Goal: Task Accomplishment & Management: Manage account settings

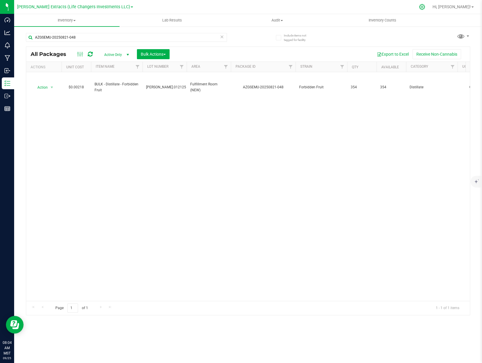
click at [426, 8] on icon at bounding box center [422, 7] width 6 height 6
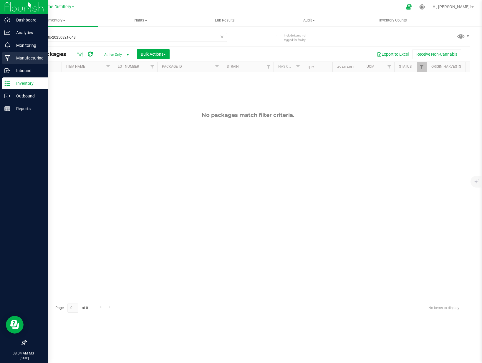
click at [31, 60] on p "Manufacturing" at bounding box center [27, 58] width 35 height 7
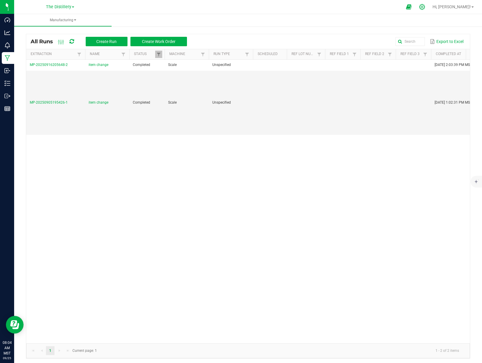
click at [426, 8] on icon at bounding box center [422, 7] width 6 height 6
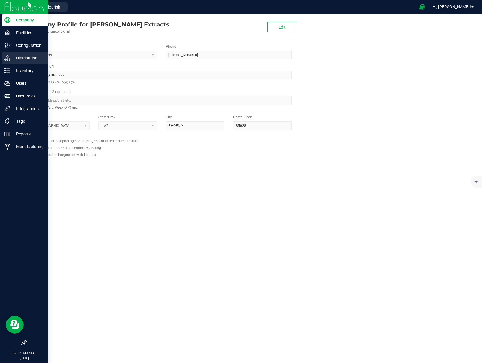
click at [37, 57] on p "Distribution" at bounding box center [27, 58] width 35 height 7
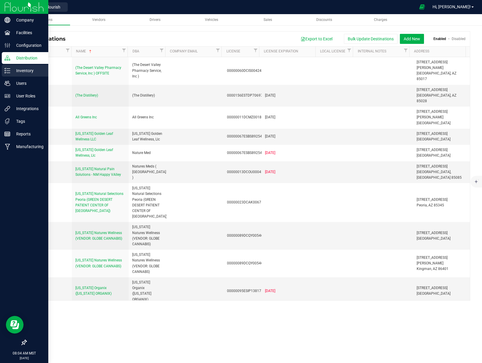
click at [35, 72] on p "Inventory" at bounding box center [27, 70] width 35 height 7
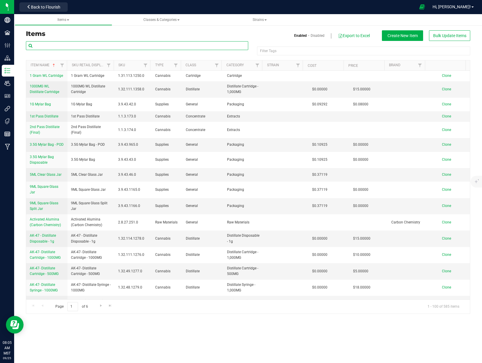
click at [66, 45] on input "text" at bounding box center [137, 45] width 223 height 9
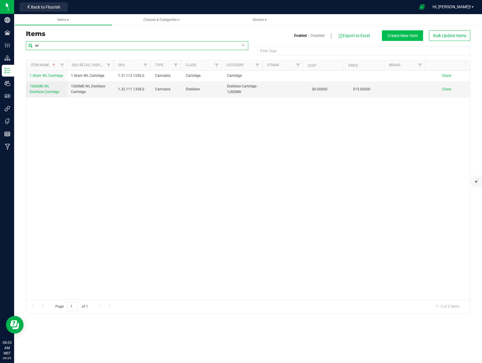
type input "wl"
click at [407, 34] on span "Create New Item" at bounding box center [403, 35] width 30 height 5
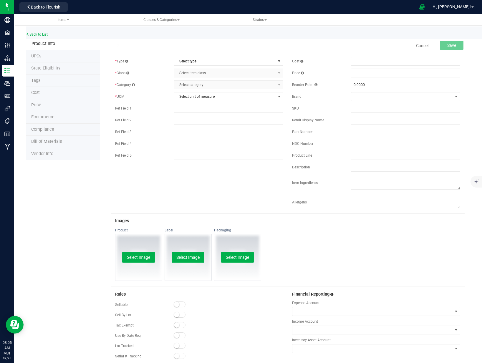
type input "!"
type input "1 Gram WL Disposable"
click at [76, 198] on div "Product Info UPCs State Eligibility Tags Cost Price Ecommerce Compliance Bill o…" at bounding box center [248, 227] width 445 height 379
click at [195, 95] on span "Select unit of measure" at bounding box center [224, 97] width 101 height 8
click at [167, 100] on div "* UOM Select unit of measure Select unit of measure" at bounding box center [199, 96] width 168 height 9
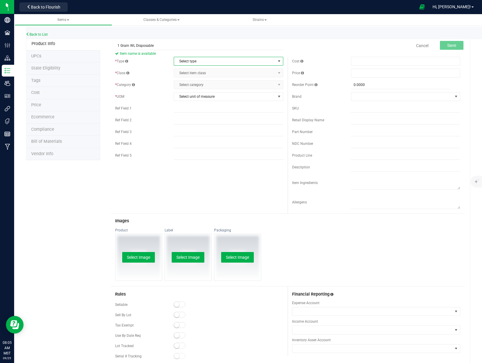
click at [198, 60] on span "Select type" at bounding box center [224, 61] width 101 height 8
click at [196, 72] on li "Cannabis" at bounding box center [227, 71] width 108 height 9
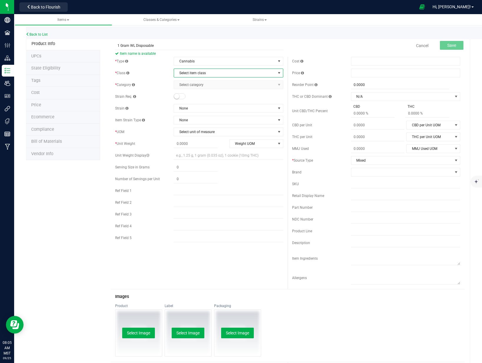
click at [197, 74] on span "Select item class" at bounding box center [224, 73] width 101 height 8
click at [202, 121] on li "Other" at bounding box center [227, 119] width 108 height 9
click at [202, 86] on span "Select category" at bounding box center [224, 85] width 101 height 8
click at [159, 85] on div "* Category" at bounding box center [144, 84] width 59 height 5
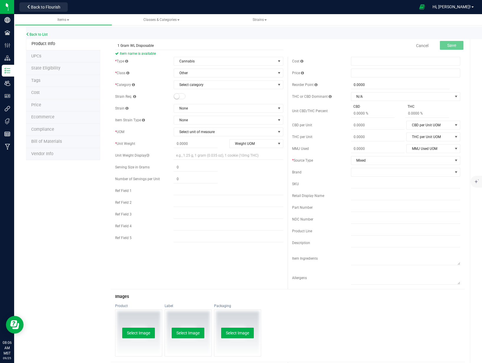
click at [177, 96] on small at bounding box center [176, 96] width 5 height 5
click at [192, 130] on span "Select unit of measure" at bounding box center [224, 132] width 101 height 8
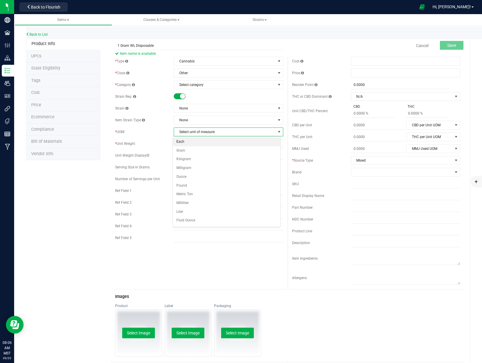
click at [189, 145] on li "Each" at bounding box center [227, 142] width 108 height 9
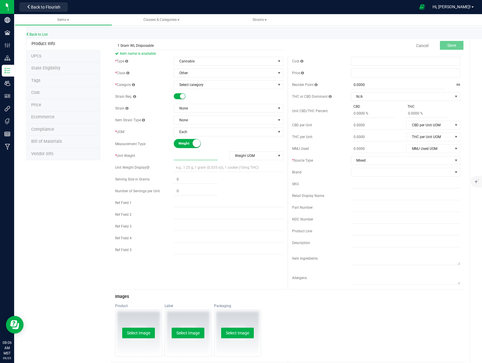
click at [205, 156] on span at bounding box center [196, 156] width 44 height 9
type input "1"
type input "1.0000"
click at [258, 155] on span "Weight UOM" at bounding box center [253, 156] width 46 height 8
click at [248, 168] on li "Gram" at bounding box center [254, 165] width 53 height 9
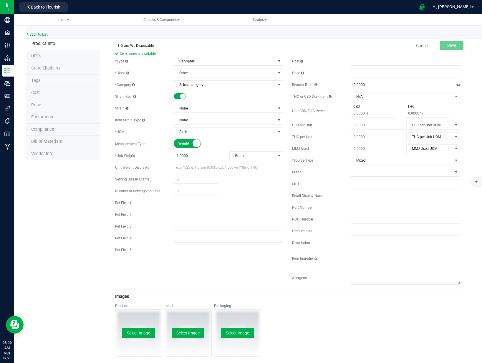
click at [197, 273] on div "* Type Cannabis Select type Cannabis Non-Inventory Raw Materials Supplies * Cla…" at bounding box center [288, 173] width 355 height 233
click at [382, 161] on span "Mixed" at bounding box center [402, 160] width 101 height 8
click at [330, 161] on div "* Source Type" at bounding box center [321, 160] width 59 height 5
click at [195, 169] on input "text" at bounding box center [228, 167] width 109 height 9
type input "1 Gram"
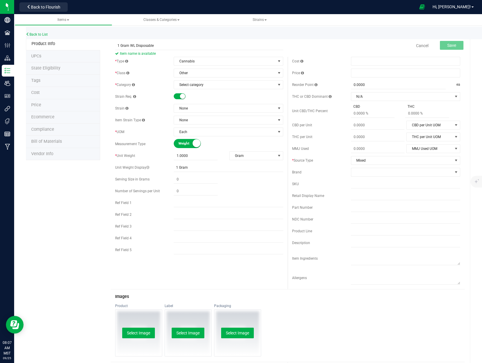
click at [88, 194] on div "Product Info UPCs State Eligibility Tags Cost Price Ecommerce Compliance Bill o…" at bounding box center [248, 270] width 445 height 465
click at [217, 46] on input "1 Gram WL Disposable" at bounding box center [199, 45] width 168 height 9
click at [190, 44] on input "1 Gram WL Disposable" at bounding box center [199, 45] width 168 height 9
click at [190, 45] on input "1 Gram WL Disposable" at bounding box center [199, 45] width 168 height 9
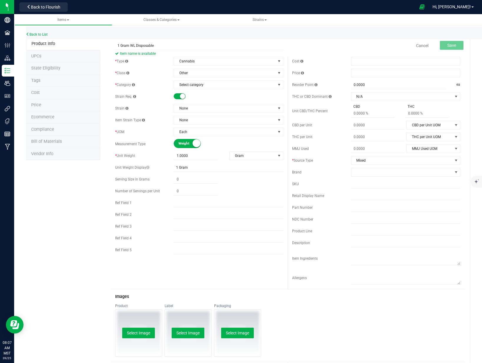
drag, startPoint x: 81, startPoint y: 194, endPoint x: 82, endPoint y: 191, distance: 3.0
click at [82, 192] on div "Product Info UPCs State Eligibility Tags Cost Price Ecommerce Compliance Bill o…" at bounding box center [248, 270] width 445 height 465
click at [198, 110] on span "None" at bounding box center [224, 108] width 101 height 8
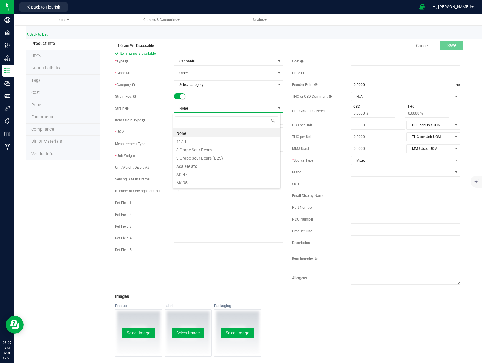
scroll to position [9, 108]
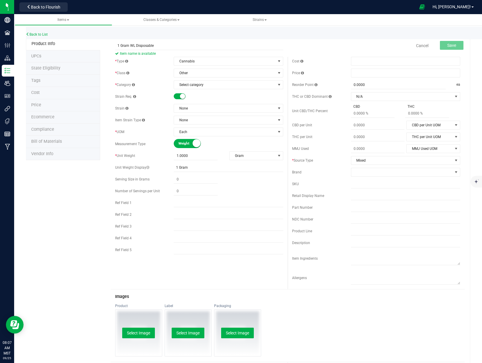
click at [212, 100] on div "Strain Req." at bounding box center [199, 96] width 168 height 9
click at [182, 95] on small at bounding box center [182, 96] width 5 height 5
click at [182, 95] on span at bounding box center [180, 96] width 12 height 6
click at [205, 84] on span "Select category" at bounding box center [224, 85] width 101 height 8
click at [207, 103] on li "Combined Category (each)" at bounding box center [227, 103] width 108 height 9
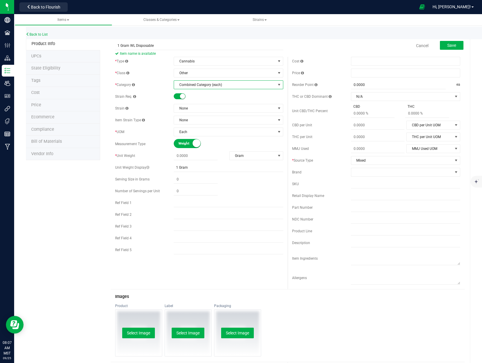
click at [211, 86] on span "Combined Category (each)" at bounding box center [224, 85] width 101 height 8
click at [156, 88] on div "* Category Combined Category (each) Select category Combined Category Combined …" at bounding box center [199, 84] width 168 height 9
click at [133, 84] on span at bounding box center [133, 85] width 3 height 4
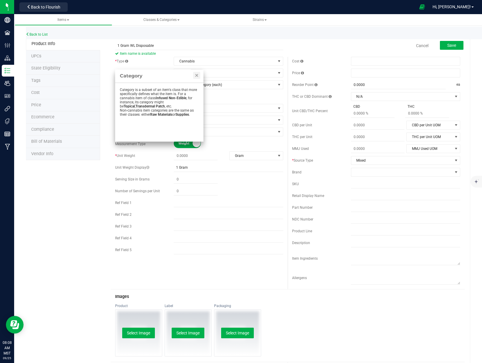
drag, startPoint x: 96, startPoint y: 146, endPoint x: 132, endPoint y: 131, distance: 39.4
click at [96, 148] on li "Vendor Info" at bounding box center [63, 154] width 74 height 12
click at [232, 91] on div "* Type Cannabis Select type Cannabis Non-Inventory Raw Materials Supplies * Cla…" at bounding box center [199, 157] width 177 height 201
click at [197, 77] on link "Close" at bounding box center [196, 75] width 7 height 7
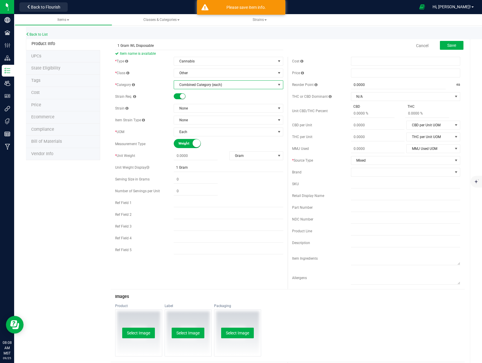
click at [208, 86] on span "Combined Category (each)" at bounding box center [224, 85] width 101 height 8
click at [207, 94] on li "Combined Category" at bounding box center [227, 94] width 108 height 9
click at [210, 86] on span "Combined Category" at bounding box center [224, 85] width 101 height 8
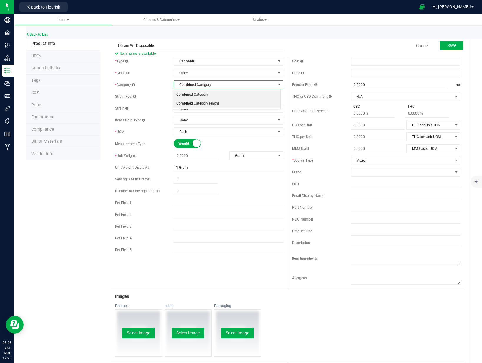
click at [212, 102] on li "Combined Category (each)" at bounding box center [227, 103] width 108 height 9
click at [168, 89] on div "* Category Combined Category (each) Select category Combined Category Combined …" at bounding box center [199, 84] width 168 height 9
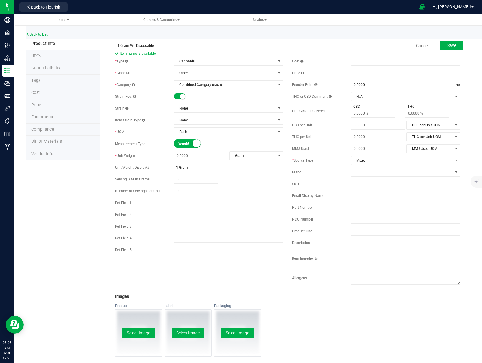
click at [250, 71] on span "Other" at bounding box center [224, 73] width 101 height 8
click at [185, 115] on li "Other" at bounding box center [227, 119] width 108 height 9
click at [448, 45] on span "Save" at bounding box center [452, 45] width 9 height 5
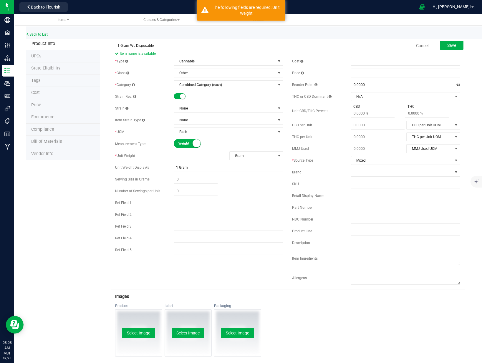
click at [207, 152] on span at bounding box center [196, 156] width 44 height 9
type input "1"
type input "1.0000"
click at [45, 195] on div "Product Info UPCs State Eligibility Tags Cost Price Ecommerce Compliance Bill o…" at bounding box center [248, 270] width 445 height 465
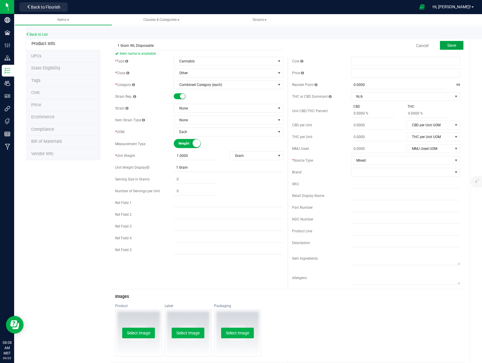
click at [448, 43] on span "Save" at bounding box center [452, 45] width 9 height 5
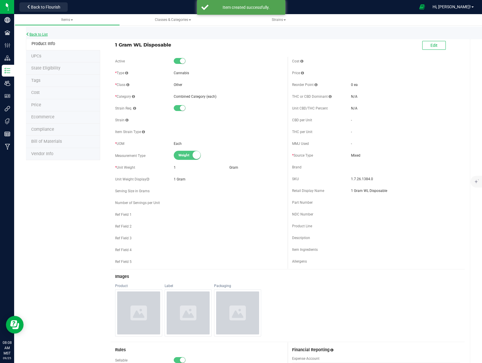
click at [45, 35] on link "Back to List" at bounding box center [37, 34] width 22 height 4
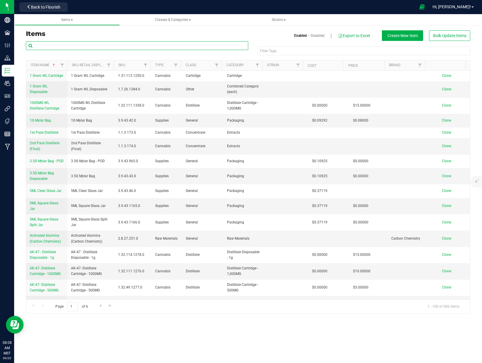
click at [162, 47] on input "text" at bounding box center [137, 45] width 223 height 9
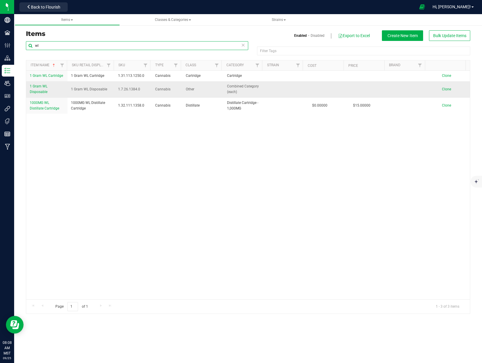
type input "wl"
click at [442, 88] on span "Clone" at bounding box center [446, 89] width 9 height 4
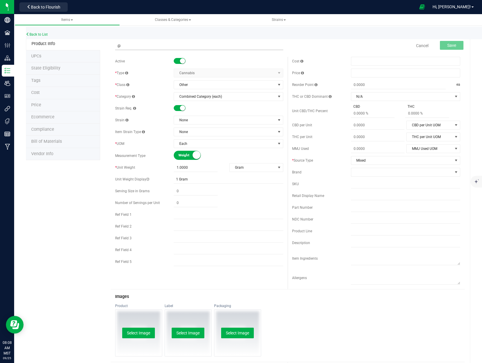
type input "@"
type input "2 Gram WL Disposable"
click at [190, 168] on span "1.0000 1" at bounding box center [196, 168] width 44 height 9
click at [190, 168] on input "1" at bounding box center [196, 168] width 44 height 8
type input "2"
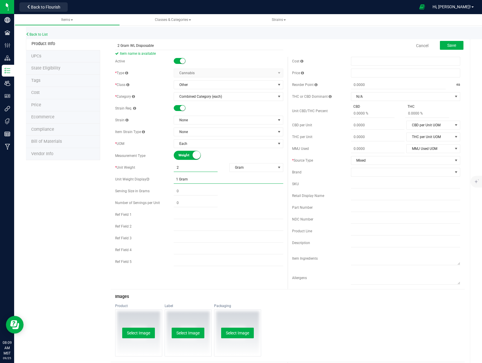
type input "2.0000"
click at [202, 181] on input "1 Gram" at bounding box center [228, 179] width 109 height 9
click at [93, 199] on div "Product Info UPCs State Eligibility Tags Cost Price Ecommerce Compliance Bill o…" at bounding box center [248, 270] width 445 height 465
click at [177, 178] on input "1 Gram" at bounding box center [228, 179] width 109 height 9
type input "2 Gram"
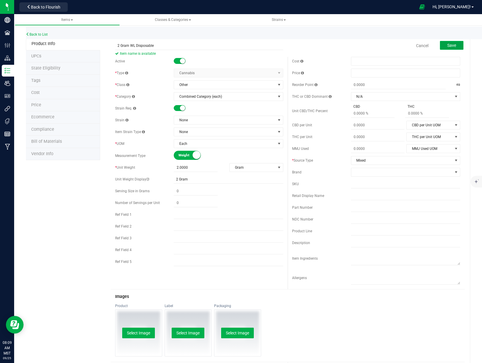
click at [450, 43] on span "Save" at bounding box center [452, 45] width 9 height 5
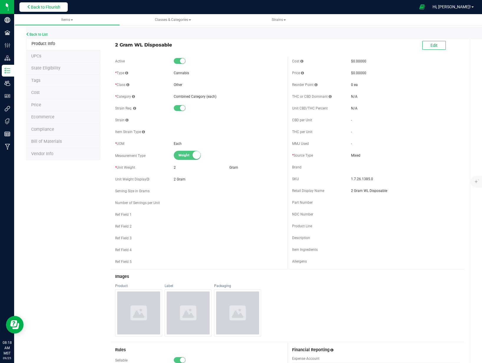
click at [59, 9] on span "Back to Flourish" at bounding box center [45, 7] width 29 height 5
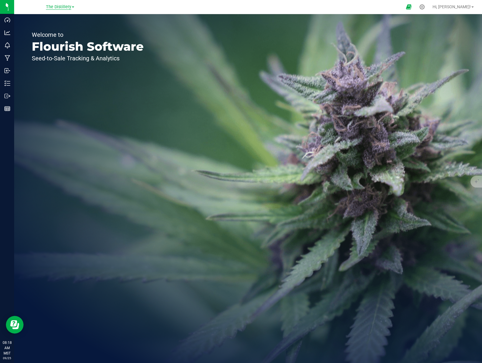
click at [60, 8] on span "The Distillery" at bounding box center [58, 6] width 25 height 5
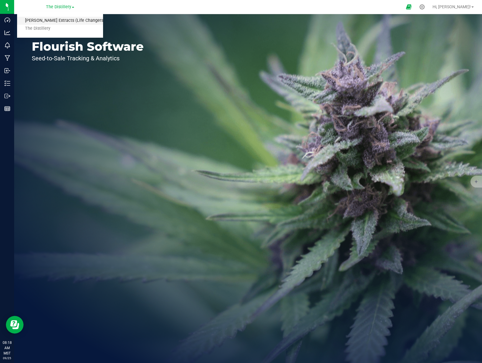
click at [57, 23] on link "[PERSON_NAME] Extracts (Life Changers Investments LLC)" at bounding box center [60, 21] width 86 height 8
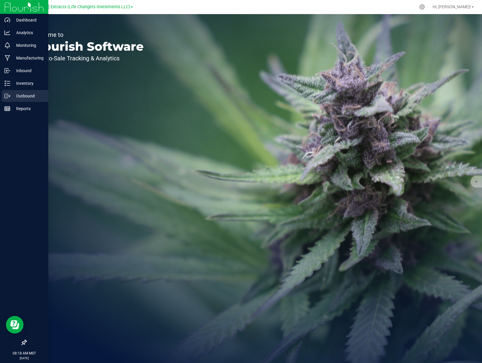
click at [11, 95] on p "Outbound" at bounding box center [27, 96] width 35 height 7
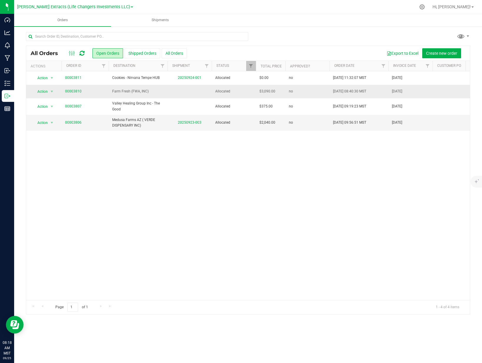
click at [140, 91] on span "Farm Fresh (FWA, INC)" at bounding box center [138, 92] width 52 height 6
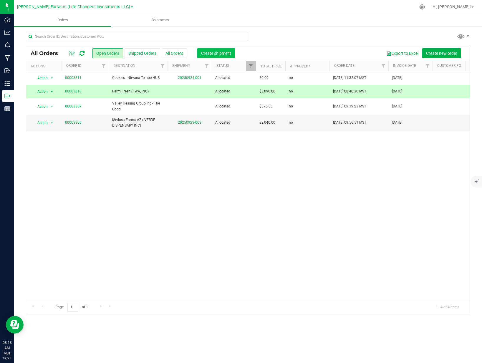
click at [215, 57] on button "Create shipment" at bounding box center [216, 53] width 38 height 10
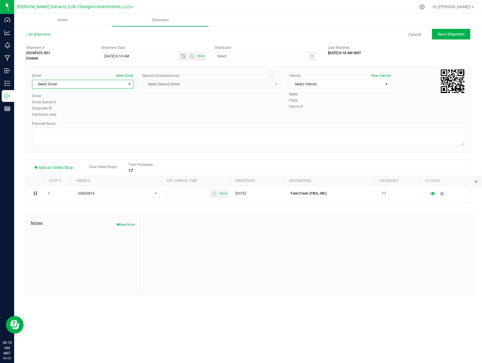
click at [93, 83] on span "Select Driver" at bounding box center [78, 84] width 93 height 8
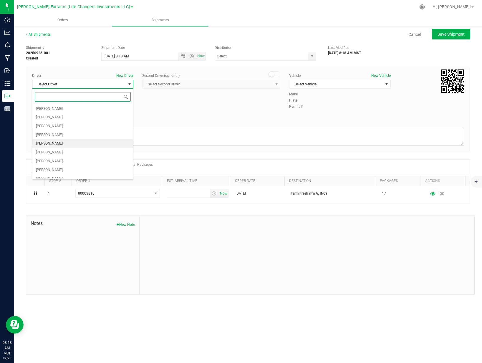
drag, startPoint x: 71, startPoint y: 142, endPoint x: 74, endPoint y: 140, distance: 3.3
click at [71, 142] on li "[PERSON_NAME]" at bounding box center [82, 143] width 101 height 9
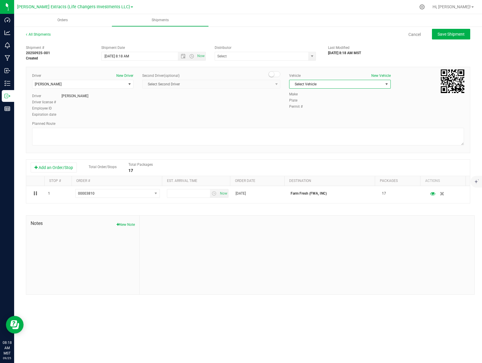
click at [319, 86] on span "Select Vehicle" at bounding box center [336, 84] width 93 height 8
click at [315, 131] on li "Dodge" at bounding box center [340, 129] width 101 height 9
click at [312, 118] on div "Driver New Driver [PERSON_NAME] Select Driver [PERSON_NAME] [PERSON_NAME] [PERS…" at bounding box center [248, 95] width 441 height 45
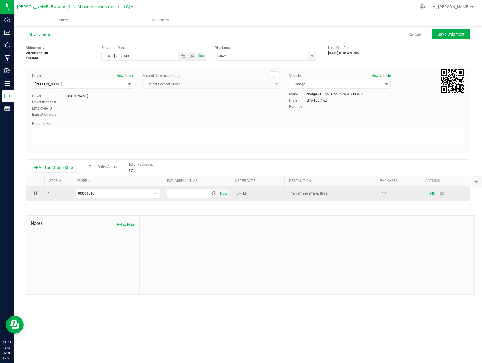
click at [223, 196] on span "Now" at bounding box center [224, 193] width 10 height 9
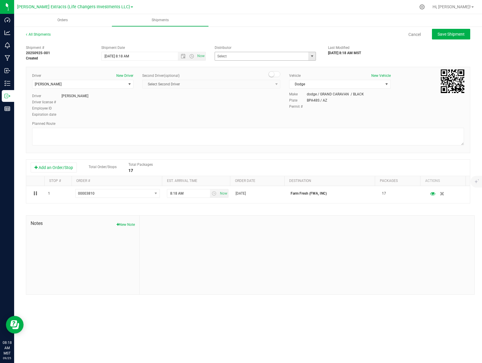
click at [312, 56] on span "select" at bounding box center [312, 56] width 5 height 5
click at [241, 77] on li "Life Changers Investments, LLC ([PERSON_NAME] Extracts)" at bounding box center [265, 75] width 101 height 9
type input "Life Changers Investments, LLC ([PERSON_NAME] Extracts)"
click at [240, 97] on div "Driver New Driver [PERSON_NAME] Select Driver [PERSON_NAME] [PERSON_NAME] [PERS…" at bounding box center [248, 95] width 441 height 45
click at [461, 37] on button "Save Shipment" at bounding box center [451, 34] width 38 height 11
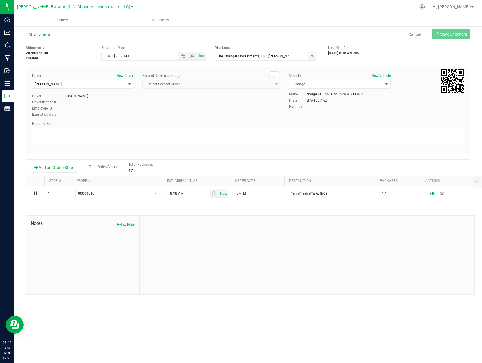
type input "[DATE] 3:18 PM"
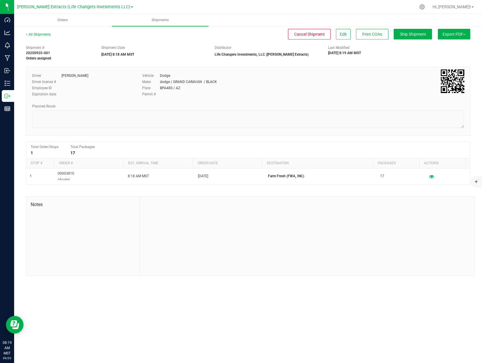
click at [460, 34] on span "Export PDF" at bounding box center [454, 34] width 23 height 5
click at [453, 48] on span "Manifest by Package ID" at bounding box center [445, 47] width 37 height 4
